Goal: Information Seeking & Learning: Learn about a topic

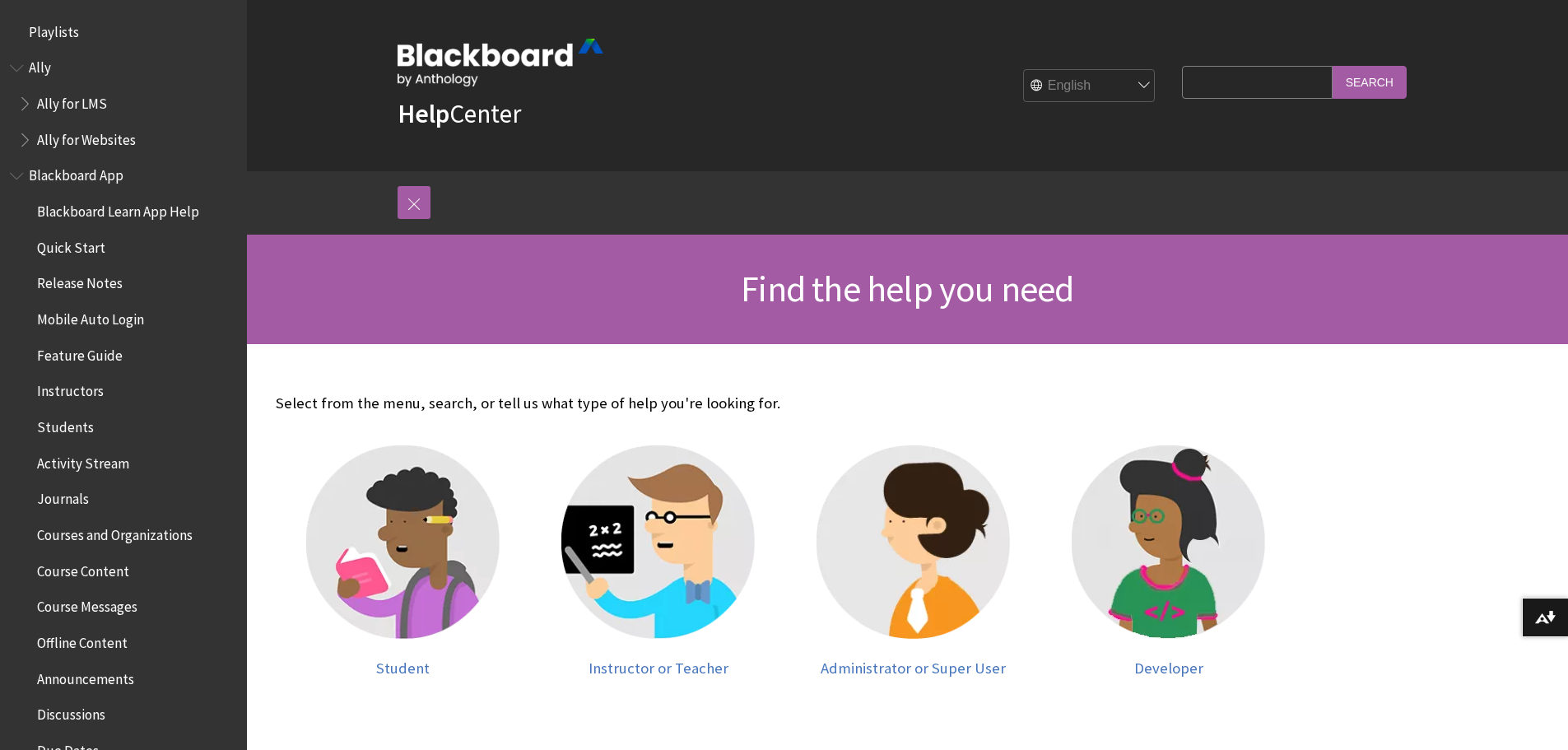
click at [1202, 83] on input "Search Query" at bounding box center [1256, 82] width 150 height 33
type input "ally"
click at [1333, 66] on input "Search" at bounding box center [1369, 82] width 74 height 33
click at [1379, 74] on input "Search" at bounding box center [1369, 82] width 74 height 33
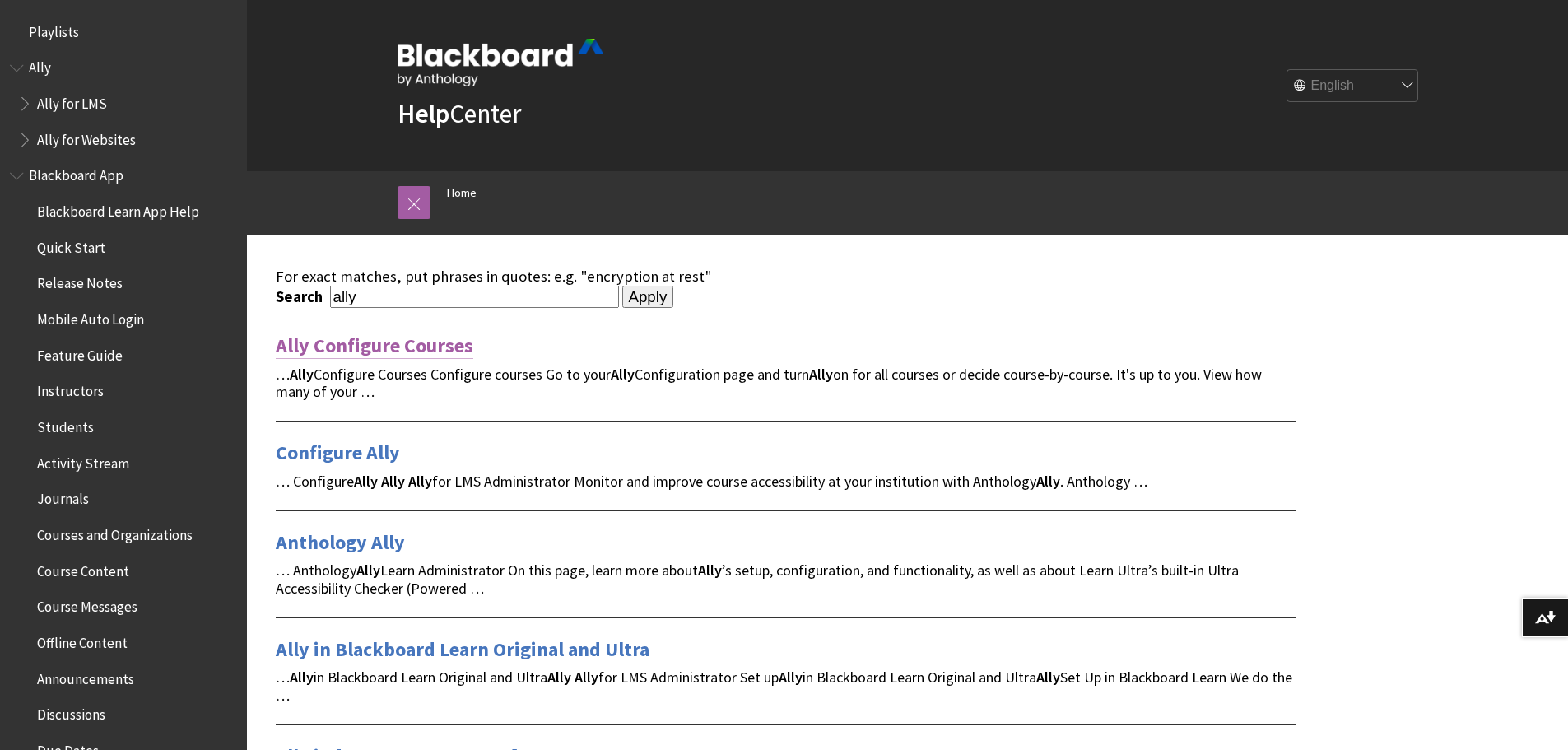
click at [400, 349] on link "Ally Configure Courses" at bounding box center [374, 345] width 198 height 27
click at [371, 539] on link "Anthology Ally" at bounding box center [340, 542] width 129 height 27
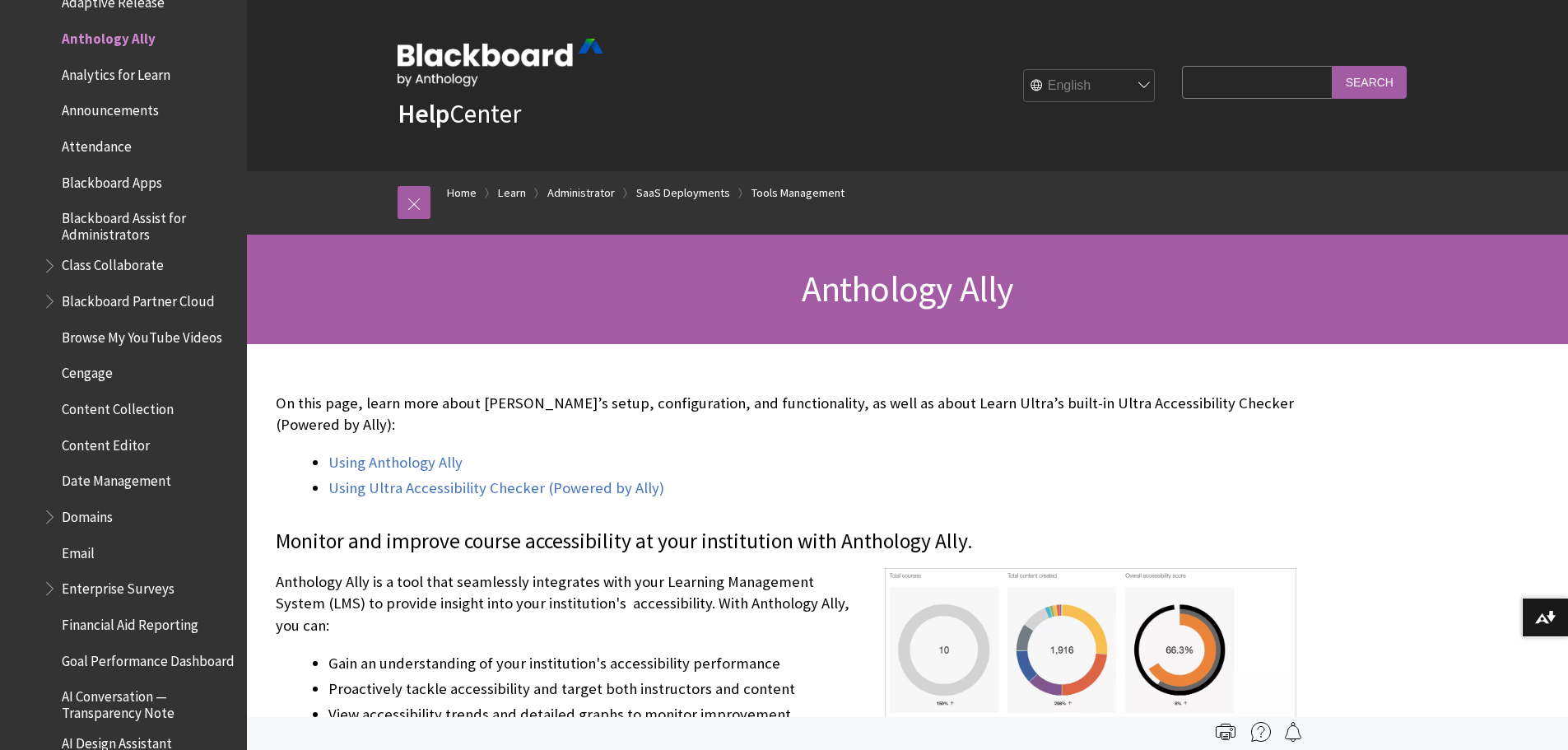
click at [1250, 92] on input "Search Query" at bounding box center [1256, 82] width 150 height 33
type input "ally course report"
click at [1333, 66] on input "Search" at bounding box center [1369, 82] width 74 height 33
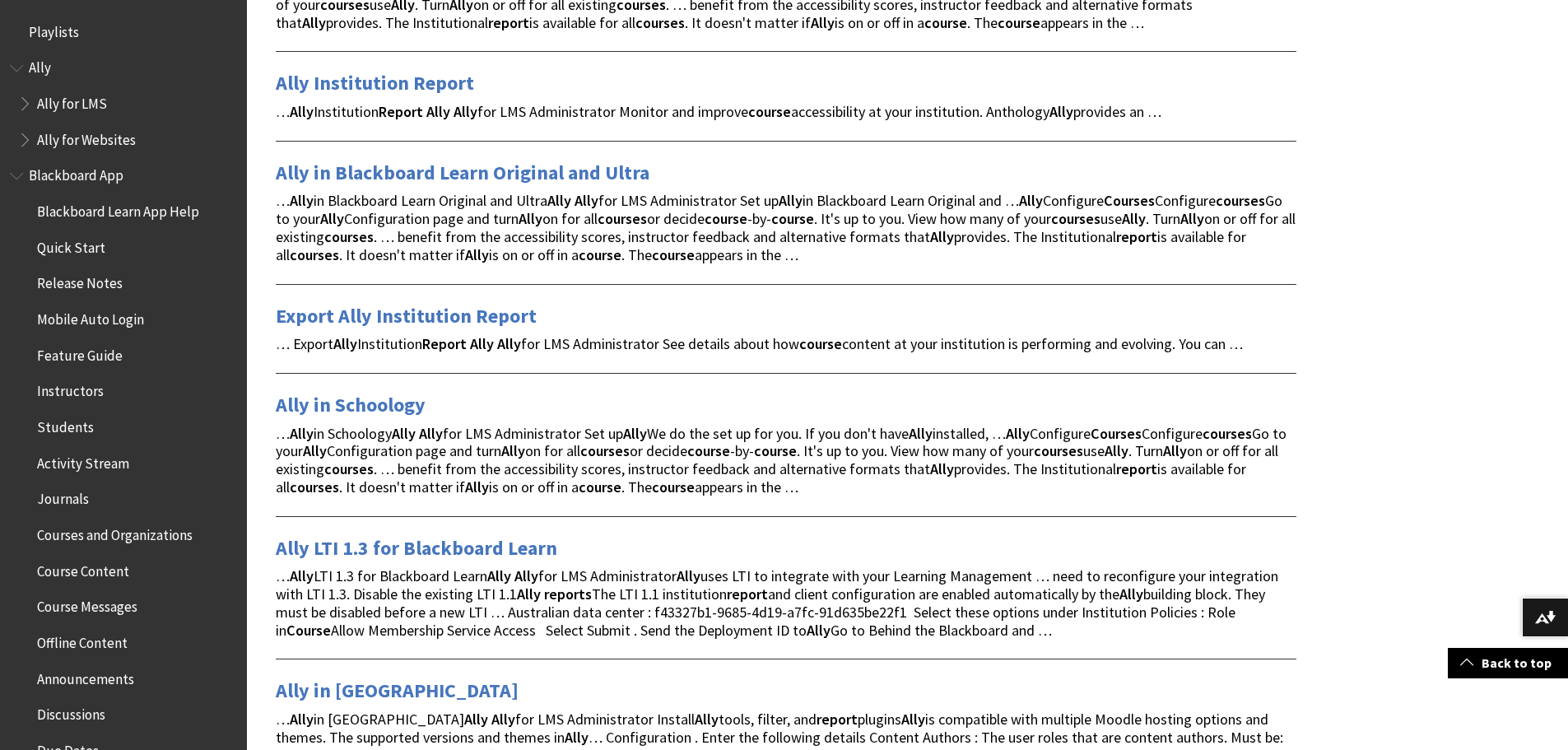
scroll to position [576, 0]
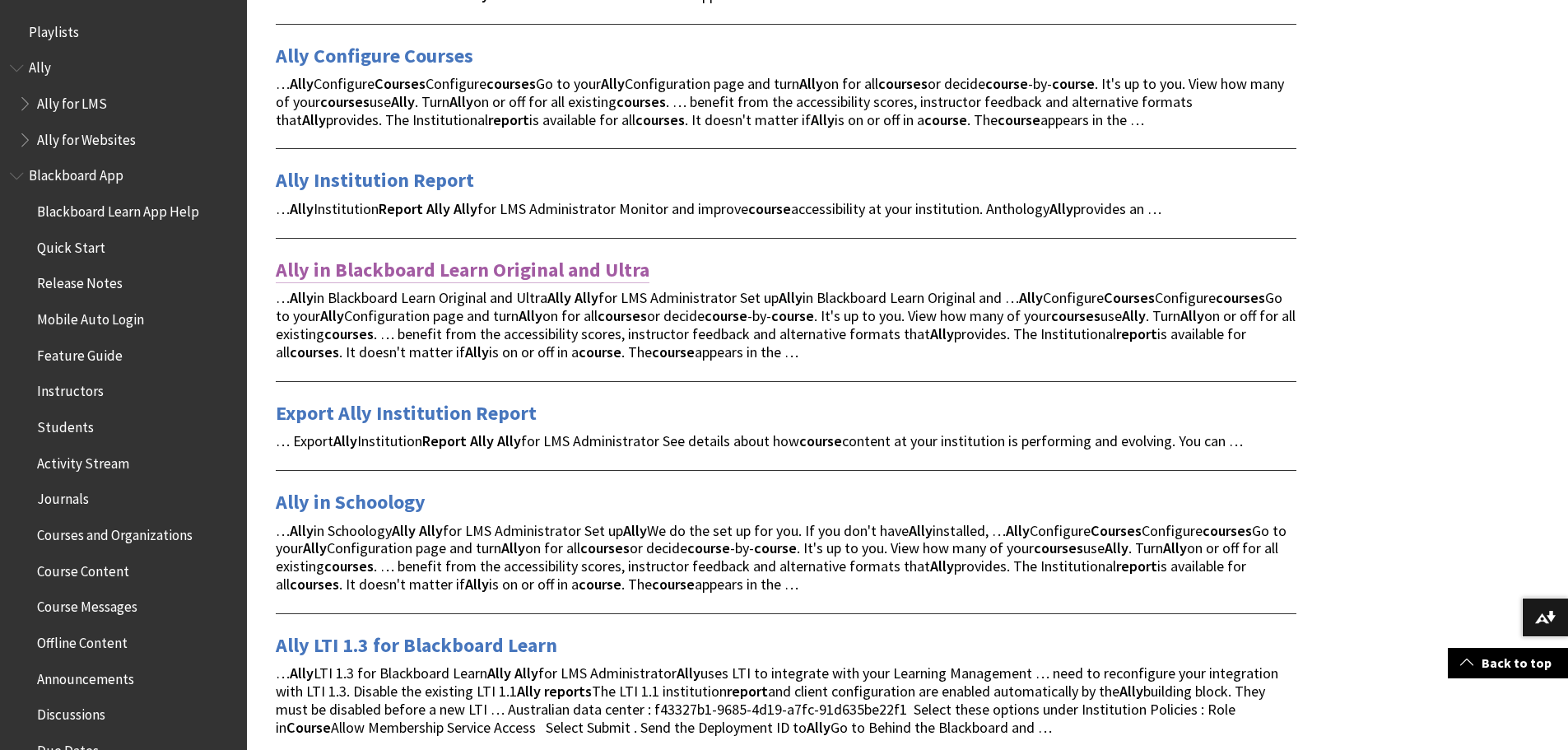
drag, startPoint x: 520, startPoint y: 270, endPoint x: 562, endPoint y: 277, distance: 42.6
click at [520, 270] on link "Ally in Blackboard Learn Original and Ultra" at bounding box center [462, 270] width 374 height 27
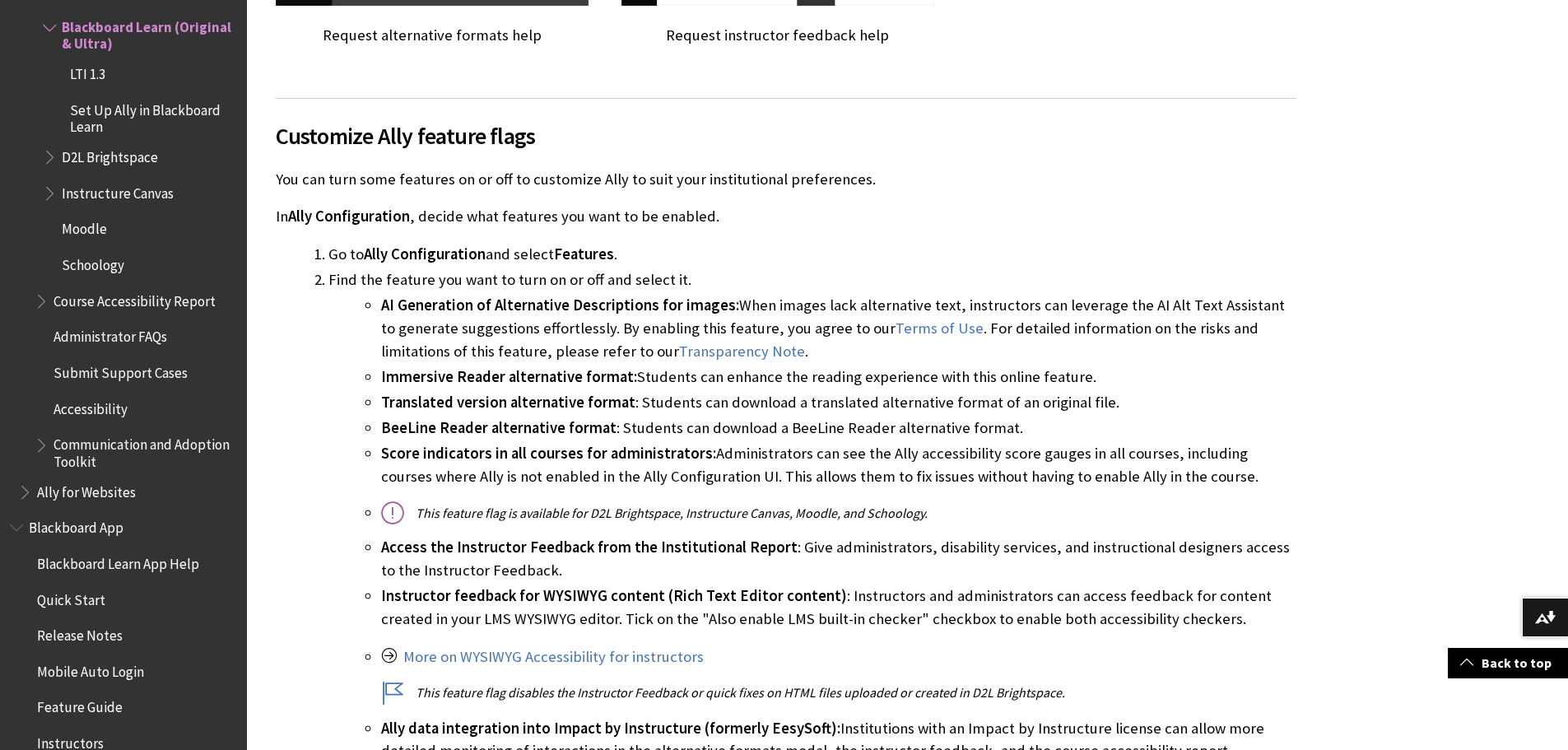
scroll to position [5516, 0]
